Goal: Task Accomplishment & Management: Manage account settings

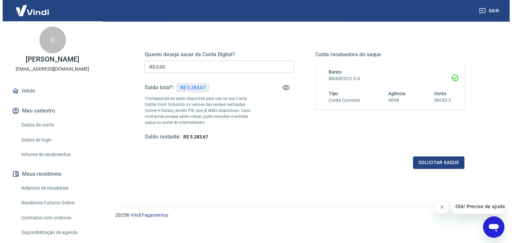
scroll to position [86, 0]
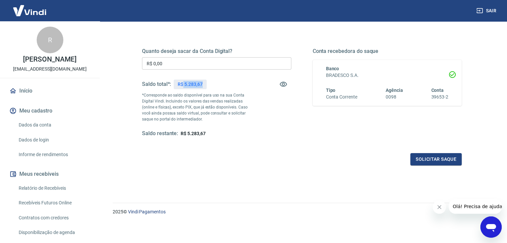
drag, startPoint x: 210, startPoint y: 84, endPoint x: 183, endPoint y: 84, distance: 26.3
click at [183, 84] on div "Saldo total*: R$ 5.283,67" at bounding box center [216, 84] width 149 height 16
copy p "5.283,67"
click at [440, 156] on button "Solicitar saque" at bounding box center [435, 159] width 51 height 12
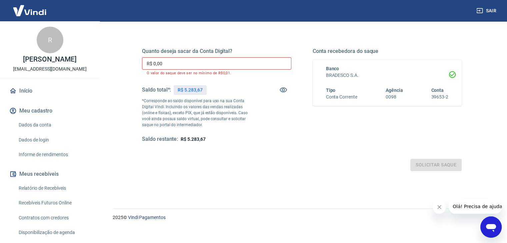
click at [177, 65] on input "R$ 0,00" at bounding box center [216, 63] width 149 height 12
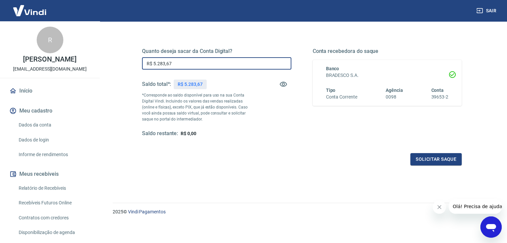
type input "R$ 5.283,67"
click at [447, 158] on button "Solicitar saque" at bounding box center [435, 159] width 51 height 12
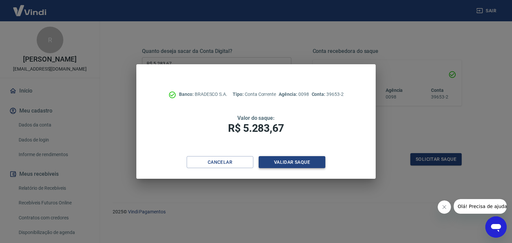
click at [296, 159] on button "Validar saque" at bounding box center [292, 162] width 67 height 12
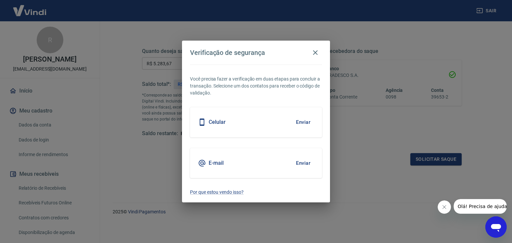
click at [289, 158] on div "E-mail Enviar" at bounding box center [256, 163] width 132 height 30
click at [307, 166] on button "Enviar" at bounding box center [303, 163] width 22 height 14
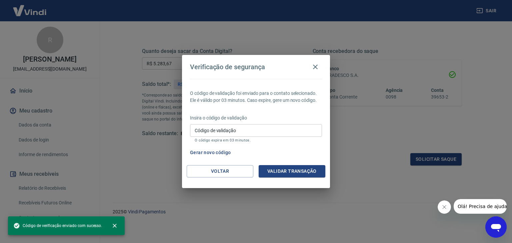
click at [245, 133] on input "Código de validação" at bounding box center [256, 130] width 132 height 12
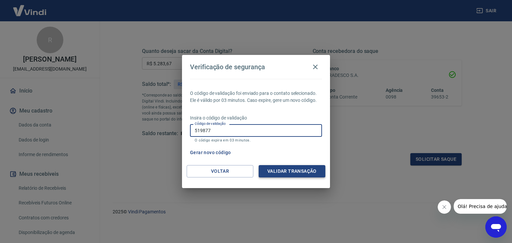
type input "519877"
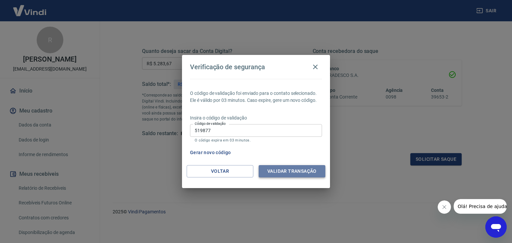
click at [275, 173] on button "Validar transação" at bounding box center [292, 171] width 67 height 12
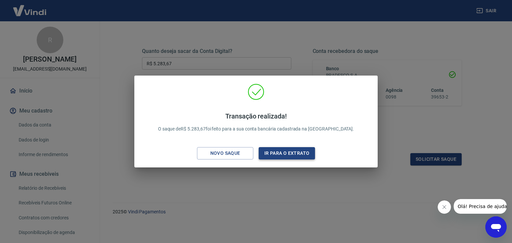
click at [301, 153] on button "Ir para o extrato" at bounding box center [287, 153] width 56 height 12
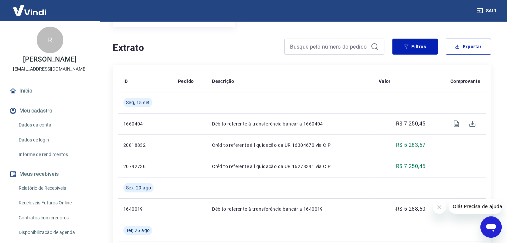
scroll to position [33, 0]
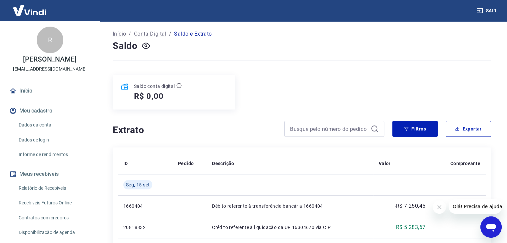
click at [492, 10] on button "Sair" at bounding box center [487, 11] width 24 height 12
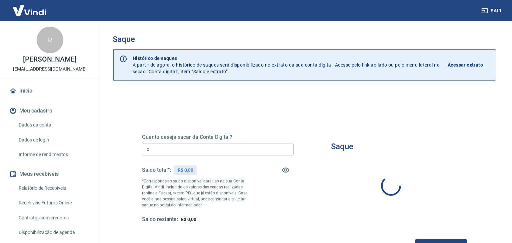
type input "R$ 0,00"
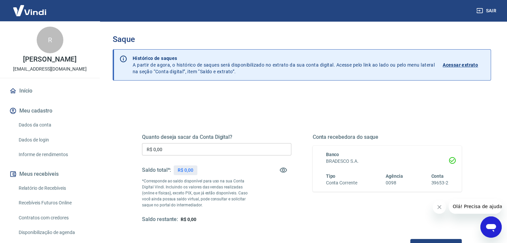
click at [471, 67] on p "Acessar extrato" at bounding box center [460, 65] width 35 height 7
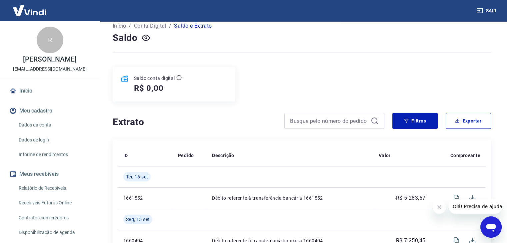
scroll to position [33, 0]
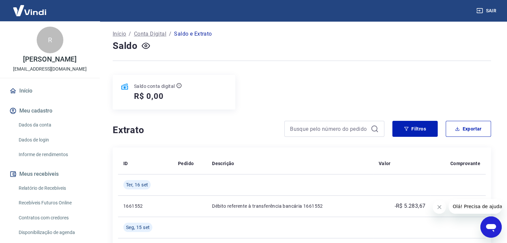
click at [490, 10] on button "Sair" at bounding box center [487, 11] width 24 height 12
